Goal: Task Accomplishment & Management: Manage account settings

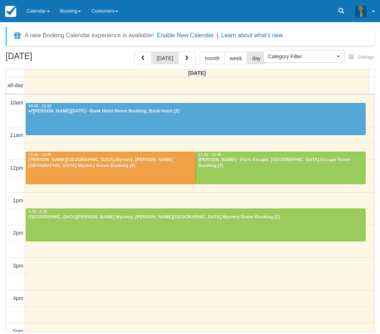
select select
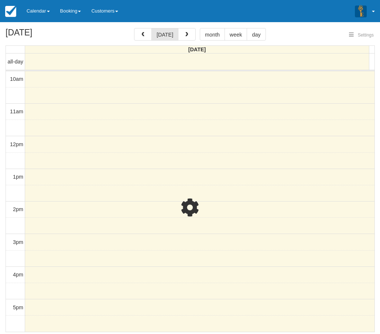
select select
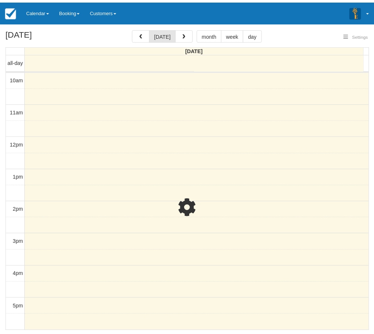
scroll to position [98, 0]
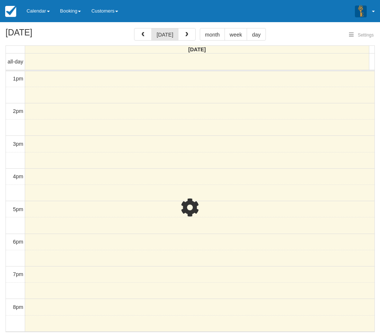
select select
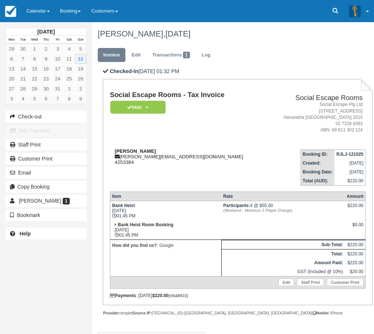
click at [122, 152] on strong "John gittany" at bounding box center [135, 151] width 41 height 6
drag, startPoint x: 122, startPoint y: 152, endPoint x: 131, endPoint y: 152, distance: 9.6
click at [131, 152] on strong "John gittany" at bounding box center [135, 151] width 41 height 6
copy strong "John gittany"
click at [9, 276] on div "October 2025 Mon Tue Wed Thu Fri Sat Sun 29 30 1 2 3 4 5 6 7 8 9 10 11 12 13 14…" at bounding box center [46, 167] width 92 height 334
